Goal: Information Seeking & Learning: Check status

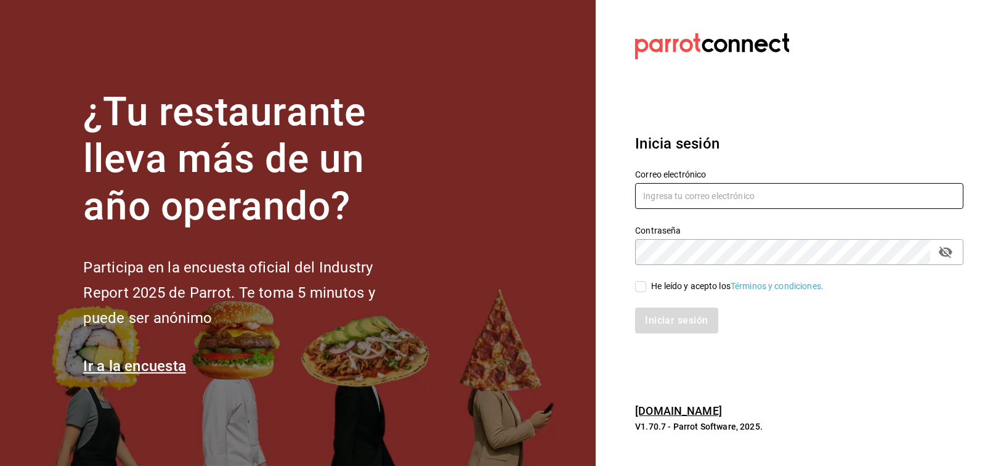
type input "FRANCISCO.DELTORO@COSTENO.COM"
click at [640, 293] on div "Iniciar sesión" at bounding box center [792, 313] width 343 height 41
click at [655, 282] on div "He leído y acepto los Términos y condiciones." at bounding box center [737, 286] width 173 height 13
click at [646, 282] on input "He leído y acepto los Términos y condiciones." at bounding box center [640, 286] width 11 height 11
checkbox input "true"
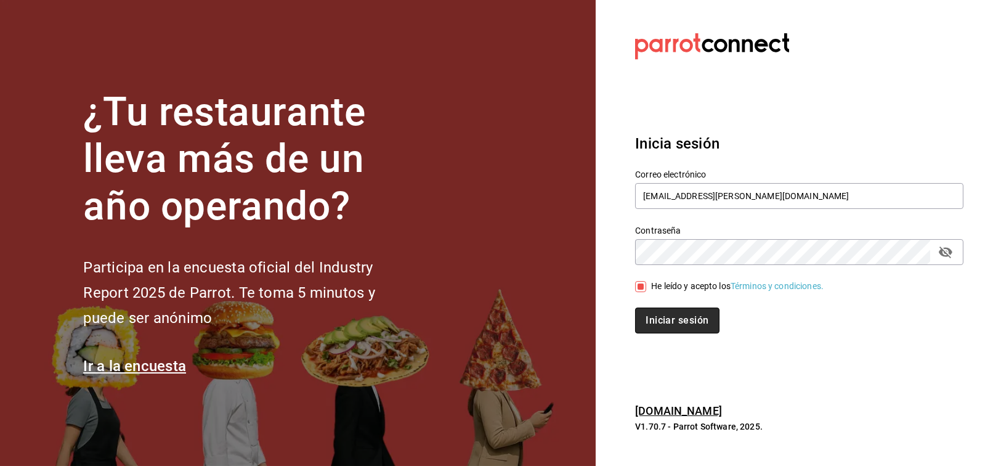
click at [699, 326] on button "Iniciar sesión" at bounding box center [677, 320] width 84 height 26
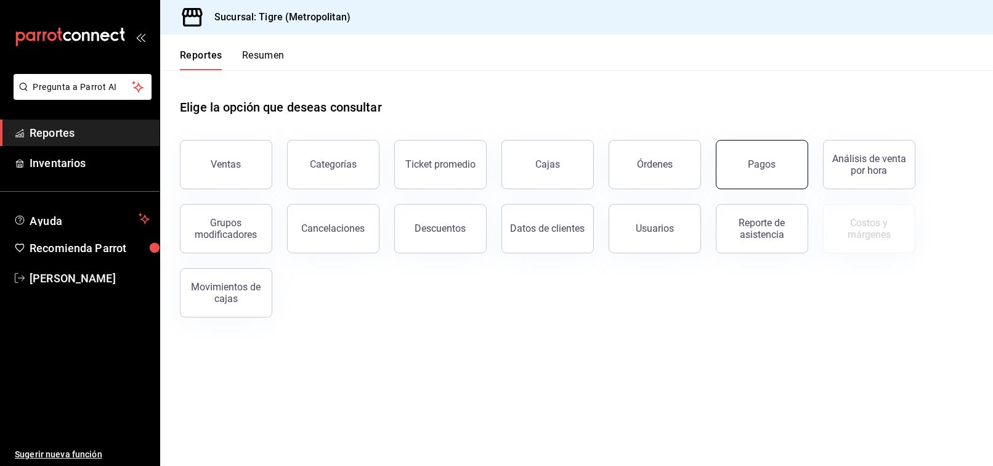
click at [747, 166] on button "Pagos" at bounding box center [762, 164] width 92 height 49
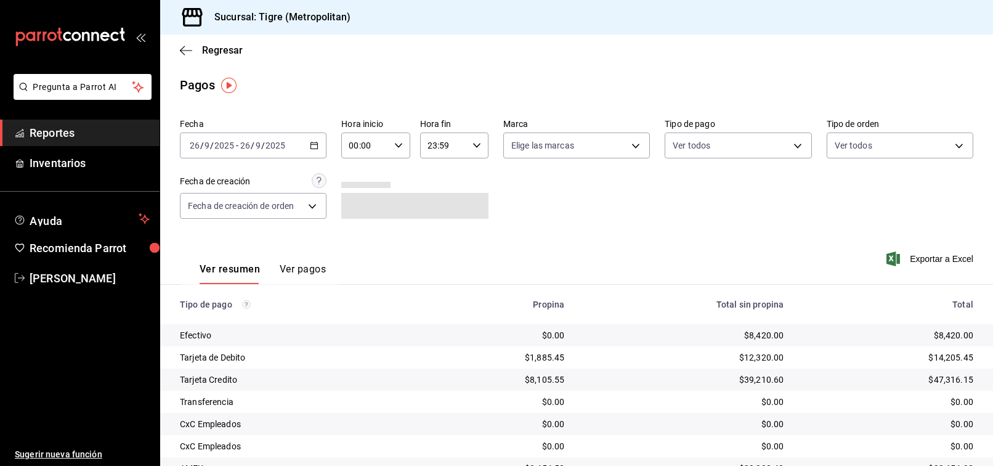
click at [66, 124] on span "Reportes" at bounding box center [90, 132] width 120 height 17
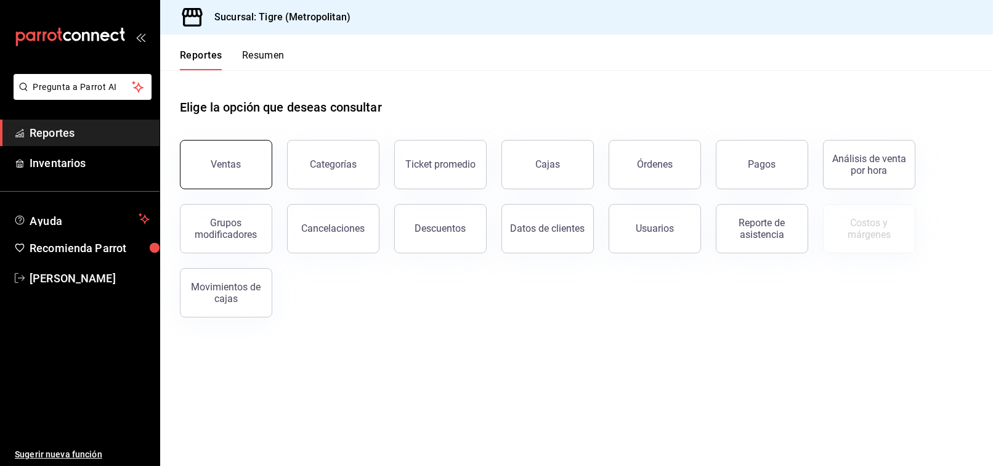
click at [242, 152] on button "Ventas" at bounding box center [226, 164] width 92 height 49
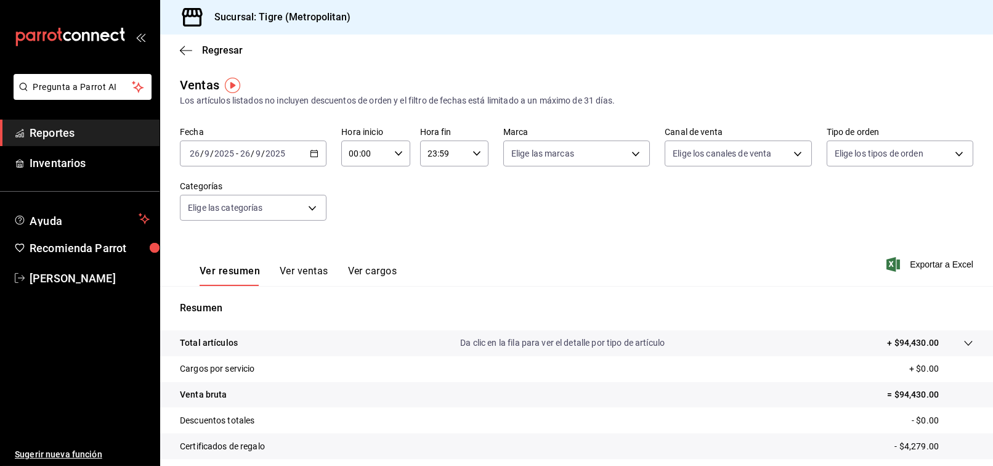
click at [124, 137] on span "Reportes" at bounding box center [90, 132] width 120 height 17
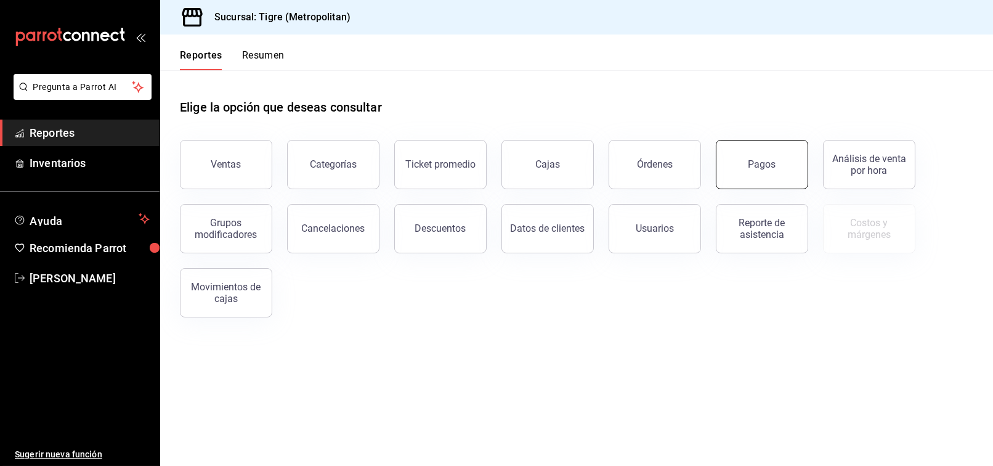
click at [730, 155] on button "Pagos" at bounding box center [762, 164] width 92 height 49
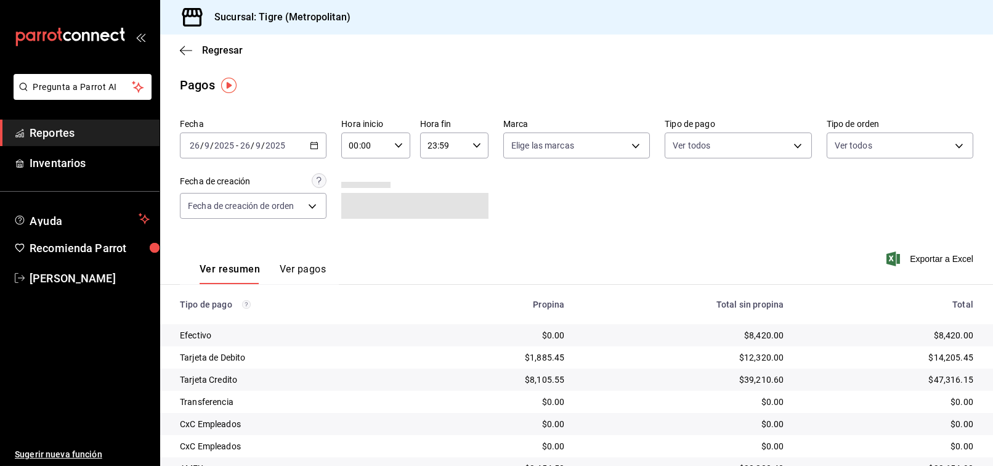
click at [312, 148] on icon "button" at bounding box center [314, 145] width 9 height 9
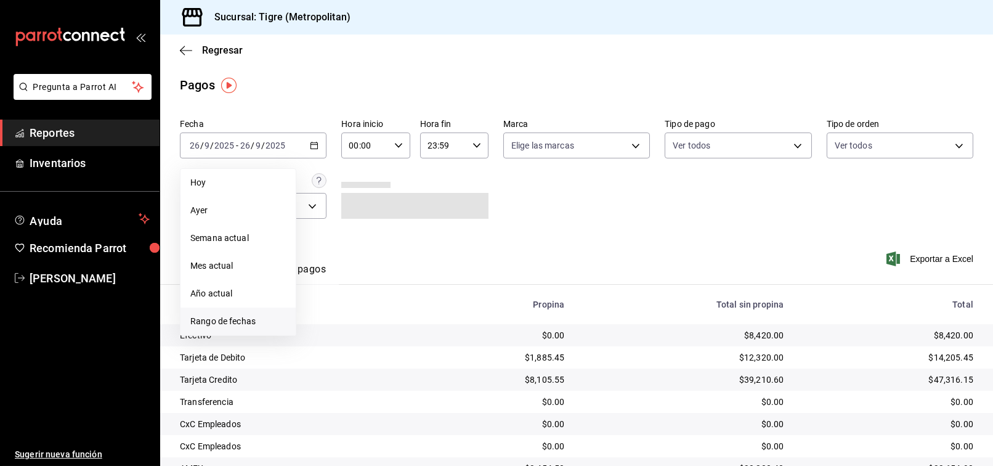
click at [220, 319] on span "Rango de fechas" at bounding box center [238, 321] width 96 height 13
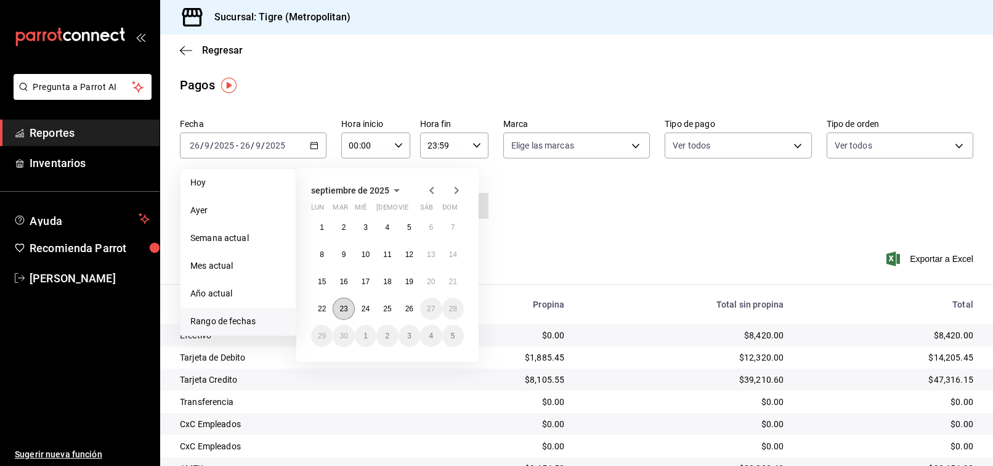
click at [346, 305] on abbr "23" at bounding box center [344, 308] width 8 height 9
click at [367, 306] on abbr "24" at bounding box center [366, 308] width 8 height 9
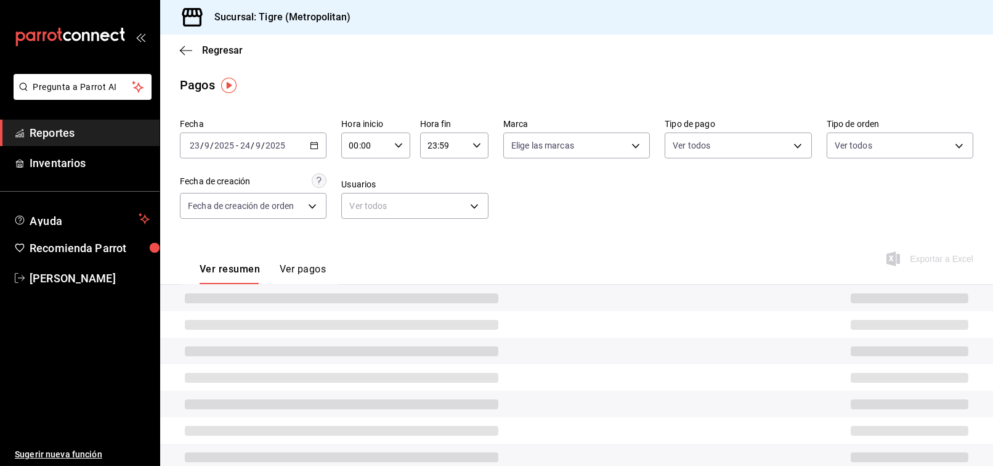
click at [399, 145] on icon "button" at bounding box center [398, 145] width 9 height 9
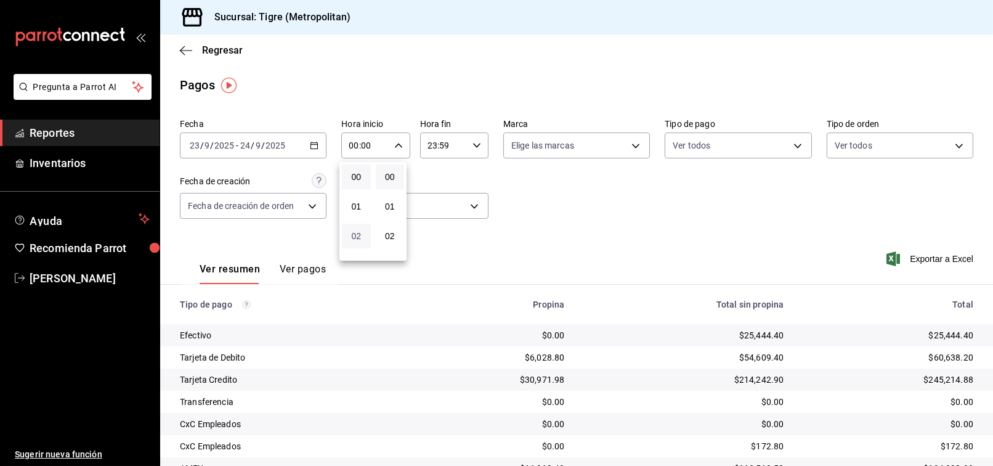
click at [349, 240] on span "02" at bounding box center [356, 236] width 14 height 10
type input "02:00"
click at [470, 145] on div at bounding box center [496, 233] width 993 height 466
click at [473, 145] on \(Stroke\) "button" at bounding box center [476, 145] width 7 height 4
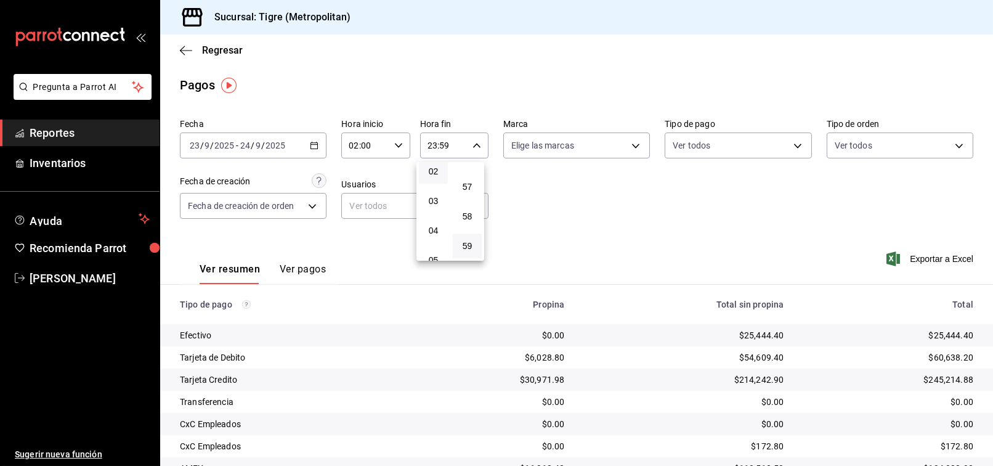
click at [431, 178] on button "02" at bounding box center [433, 171] width 29 height 25
type input "02:59"
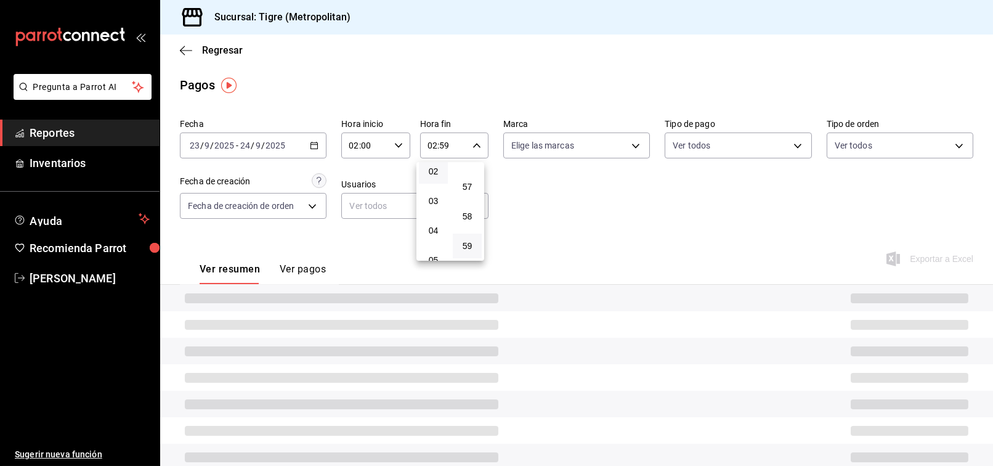
click at [571, 219] on div at bounding box center [496, 233] width 993 height 466
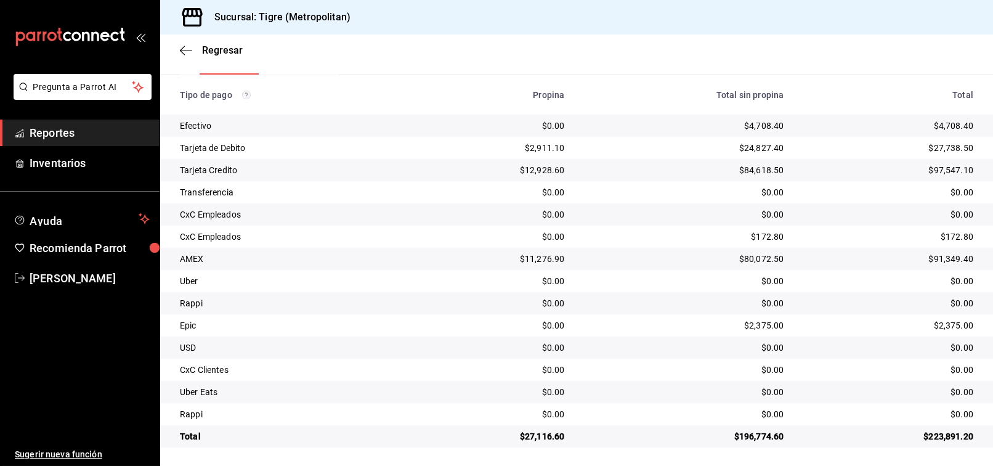
scroll to position [210, 0]
click at [84, 129] on span "Reportes" at bounding box center [90, 132] width 120 height 17
